Goal: Task Accomplishment & Management: Use online tool/utility

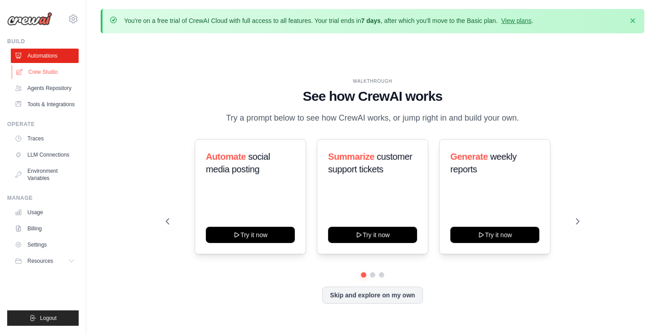
click at [45, 69] on link "Crew Studio" at bounding box center [46, 72] width 68 height 14
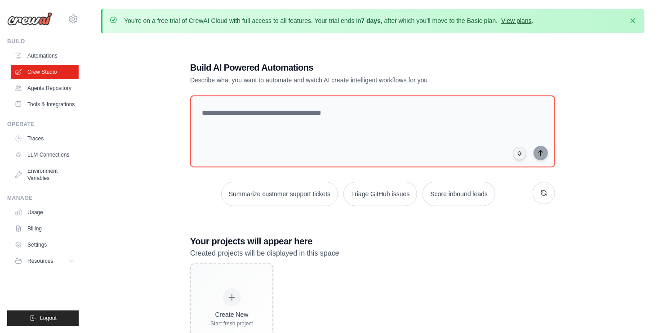
click at [519, 21] on link "View plans" at bounding box center [516, 20] width 30 height 7
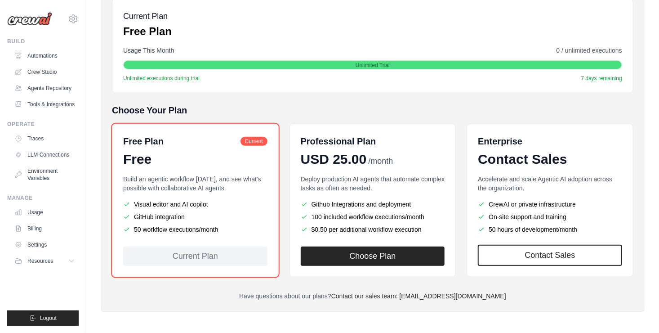
scroll to position [138, 0]
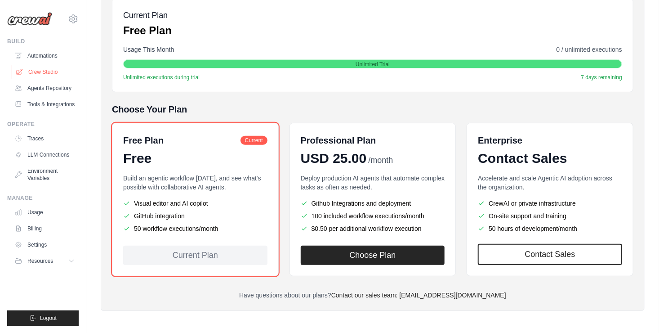
click at [51, 73] on link "Crew Studio" at bounding box center [46, 72] width 68 height 14
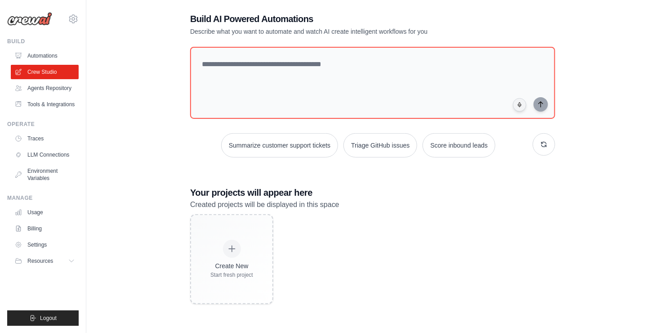
scroll to position [49, 0]
click at [546, 142] on icon "button" at bounding box center [544, 144] width 5 height 5
click at [450, 143] on button "Score inbound leads" at bounding box center [454, 145] width 73 height 24
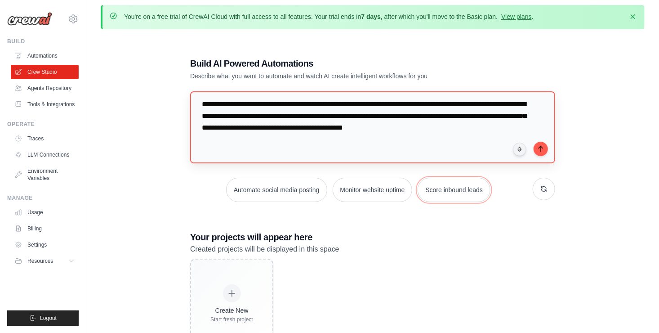
scroll to position [16, 0]
click at [246, 126] on textarea "**********" at bounding box center [372, 127] width 365 height 72
click at [256, 125] on textarea "**********" at bounding box center [372, 127] width 365 height 72
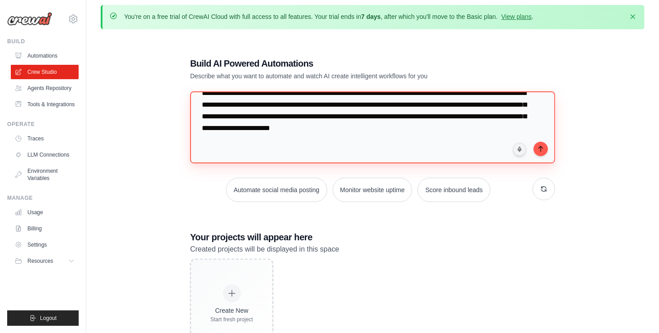
type textarea "**********"
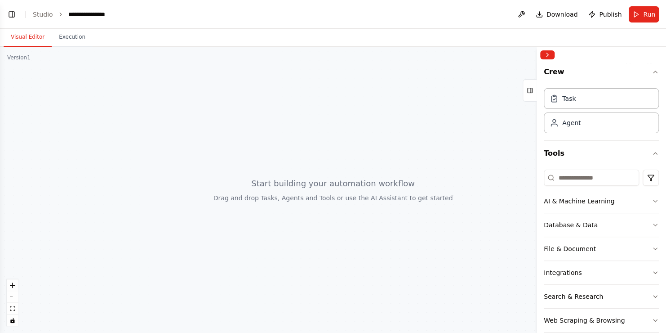
scroll to position [18, 0]
click at [250, 179] on div at bounding box center [333, 190] width 666 height 286
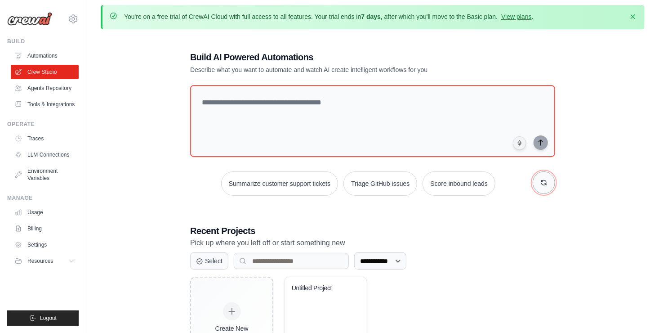
click at [550, 185] on button "button" at bounding box center [544, 182] width 22 height 22
click at [378, 185] on button "Create email marketing campaigns" at bounding box center [349, 183] width 112 height 24
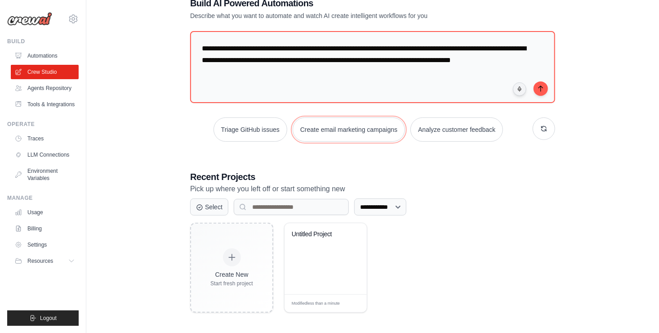
scroll to position [61, 0]
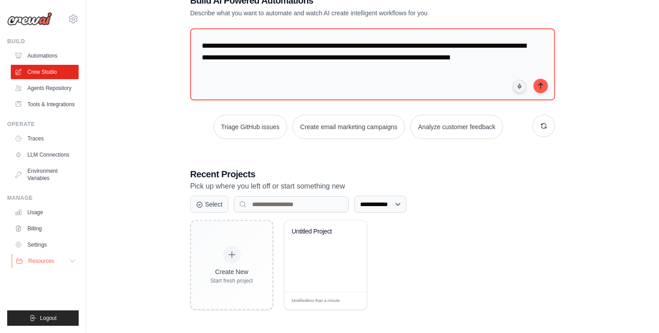
click at [36, 263] on span "Resources" at bounding box center [41, 260] width 26 height 7
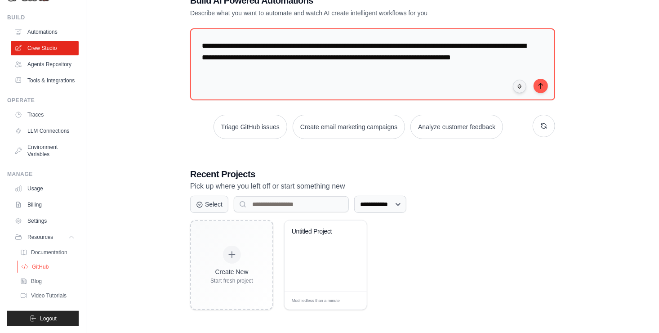
scroll to position [45, 0]
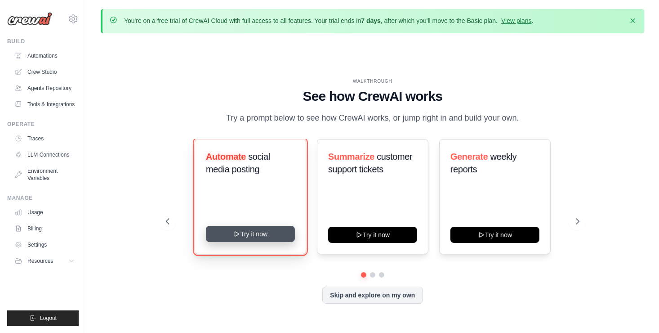
click at [262, 235] on button "Try it now" at bounding box center [250, 234] width 89 height 16
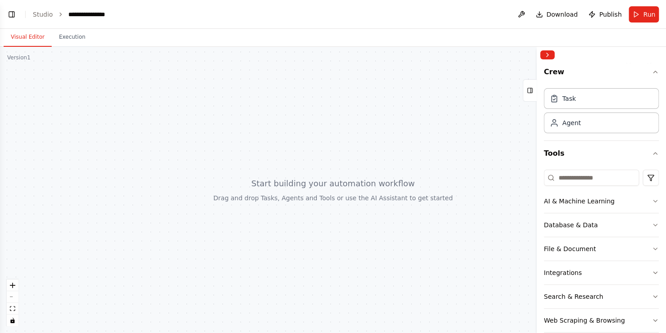
drag, startPoint x: 254, startPoint y: 147, endPoint x: 296, endPoint y: 148, distance: 41.8
click at [299, 148] on div at bounding box center [333, 190] width 666 height 286
drag, startPoint x: 357, startPoint y: 190, endPoint x: 240, endPoint y: 135, distance: 129.7
click at [244, 137] on div at bounding box center [333, 190] width 666 height 286
drag, startPoint x: 156, startPoint y: 131, endPoint x: 279, endPoint y: 162, distance: 127.0
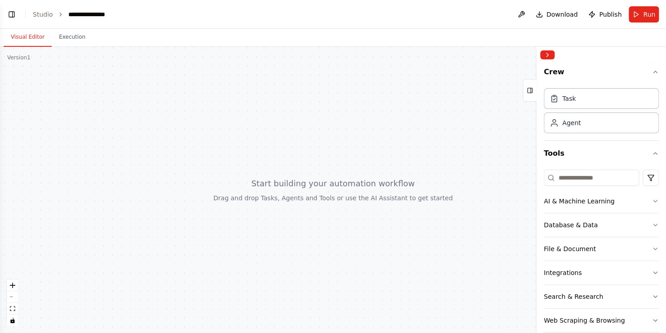
click at [279, 162] on div at bounding box center [333, 190] width 666 height 286
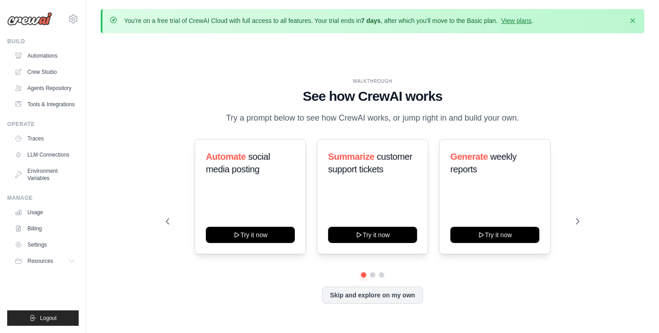
drag, startPoint x: 266, startPoint y: 237, endPoint x: 212, endPoint y: 265, distance: 61.1
click at [205, 272] on div at bounding box center [373, 274] width 414 height 5
click at [585, 214] on div "WALKTHROUGH See how [PERSON_NAME] works Try a prompt below to see how [PERSON_N…" at bounding box center [372, 198] width 435 height 240
click at [578, 222] on icon at bounding box center [578, 221] width 9 height 9
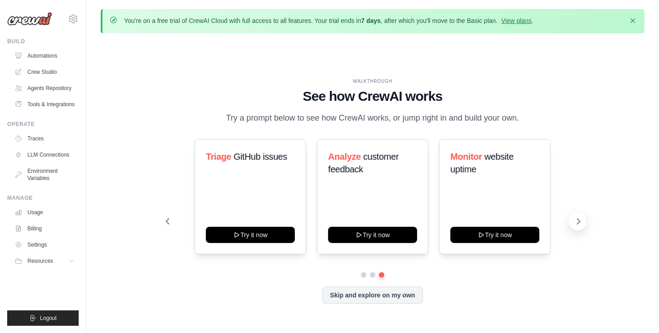
click at [578, 223] on icon at bounding box center [579, 220] width 3 height 5
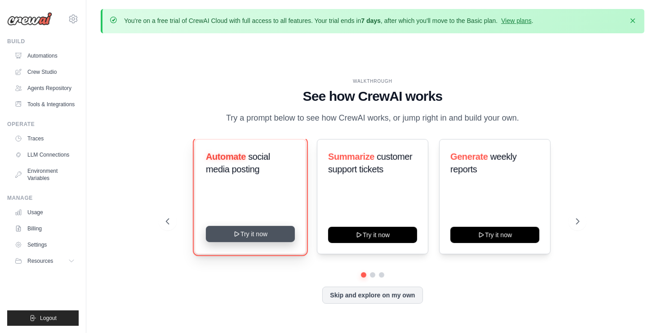
click at [257, 236] on button "Try it now" at bounding box center [250, 234] width 89 height 16
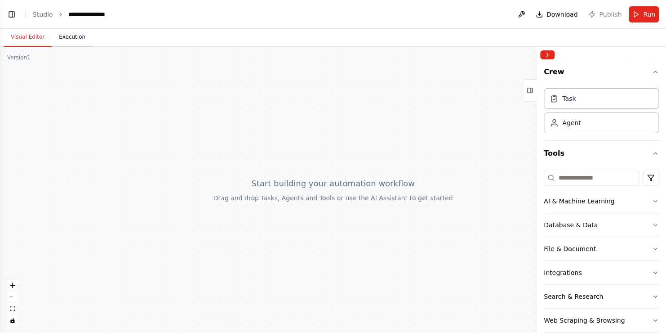
click at [63, 37] on button "Execution" at bounding box center [72, 37] width 41 height 19
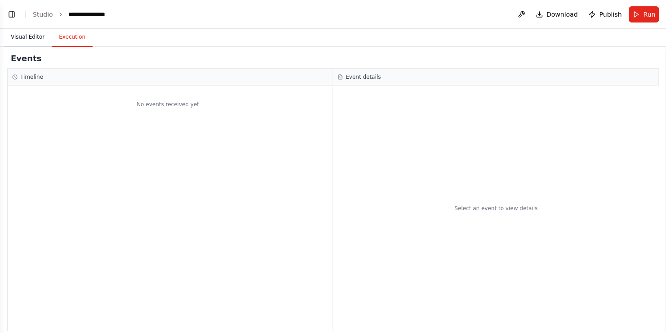
click at [30, 41] on button "Visual Editor" at bounding box center [28, 37] width 48 height 19
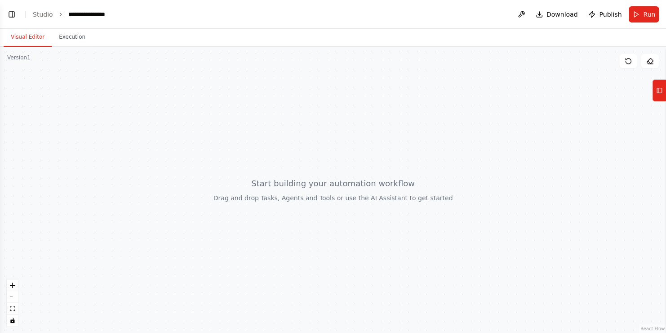
click at [188, 147] on div at bounding box center [333, 190] width 666 height 286
click at [656, 91] on icon at bounding box center [659, 90] width 6 height 14
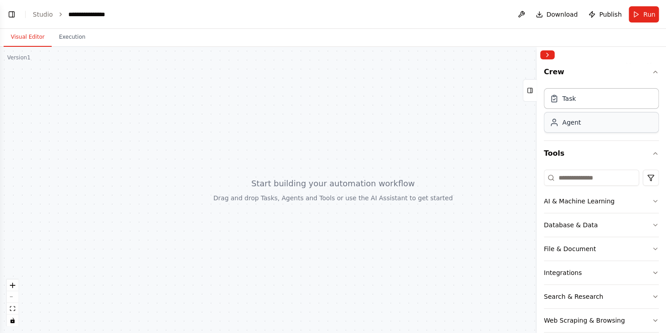
click at [576, 123] on div "Agent" at bounding box center [571, 122] width 18 height 9
click at [581, 103] on div "Task" at bounding box center [601, 98] width 115 height 21
drag, startPoint x: 581, startPoint y: 103, endPoint x: 201, endPoint y: 187, distance: 389.6
click at [197, 189] on div "**********" at bounding box center [333, 166] width 666 height 333
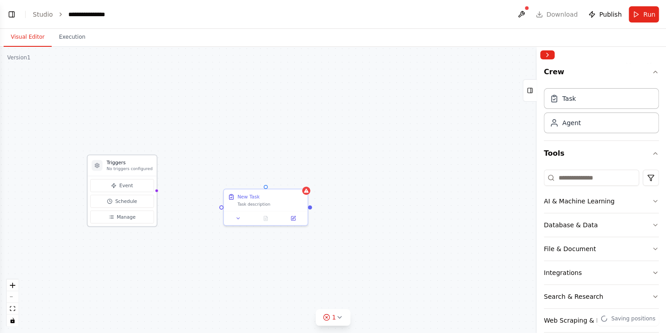
drag, startPoint x: 117, startPoint y: 230, endPoint x: 133, endPoint y: 158, distance: 73.5
click at [133, 158] on div "Triggers No triggers configured" at bounding box center [122, 165] width 69 height 21
click at [136, 185] on button "Event" at bounding box center [122, 185] width 64 height 13
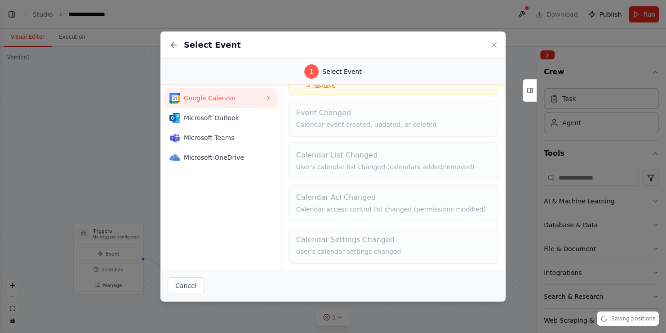
scroll to position [61, 0]
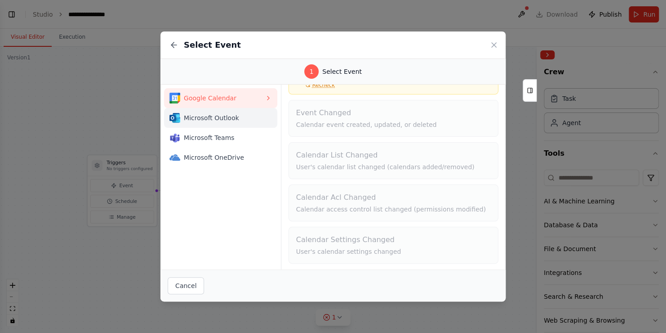
click at [196, 119] on span "Microsoft Outlook" at bounding box center [224, 117] width 81 height 9
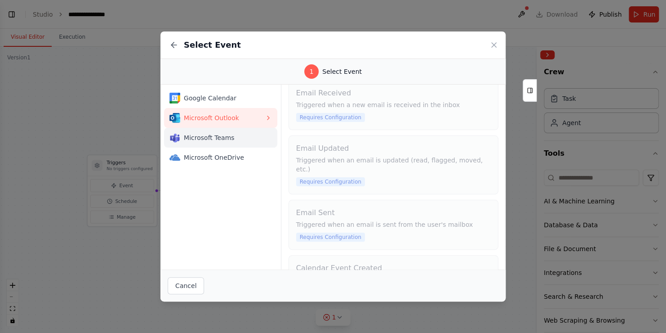
click at [207, 137] on span "Microsoft Teams" at bounding box center [224, 137] width 81 height 9
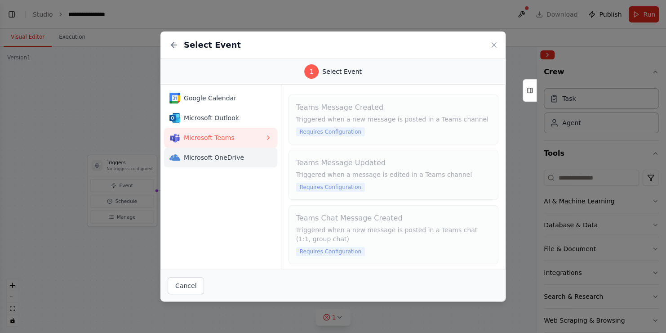
scroll to position [59, 0]
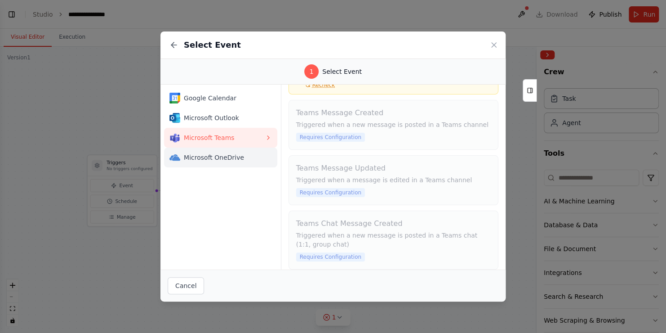
click at [209, 155] on span "Microsoft OneDrive" at bounding box center [224, 157] width 81 height 9
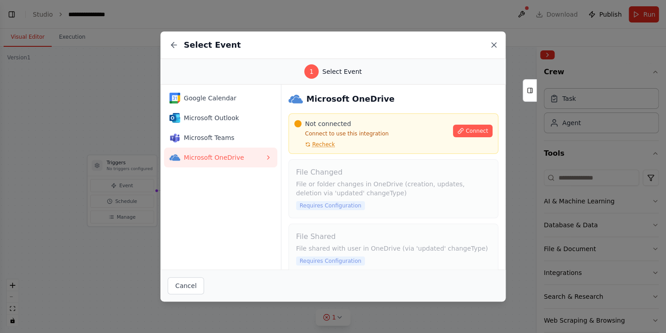
click at [496, 43] on icon at bounding box center [494, 45] width 4 height 4
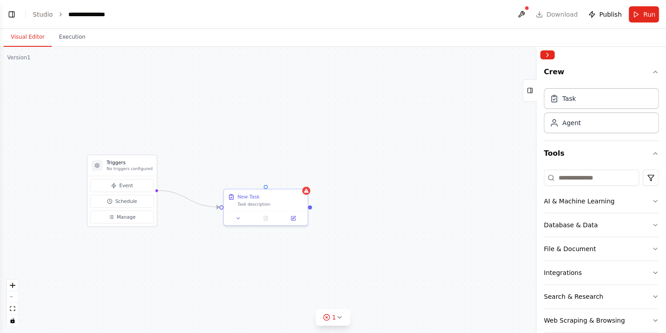
scroll to position [156, 0]
